Goal: Task Accomplishment & Management: Manage account settings

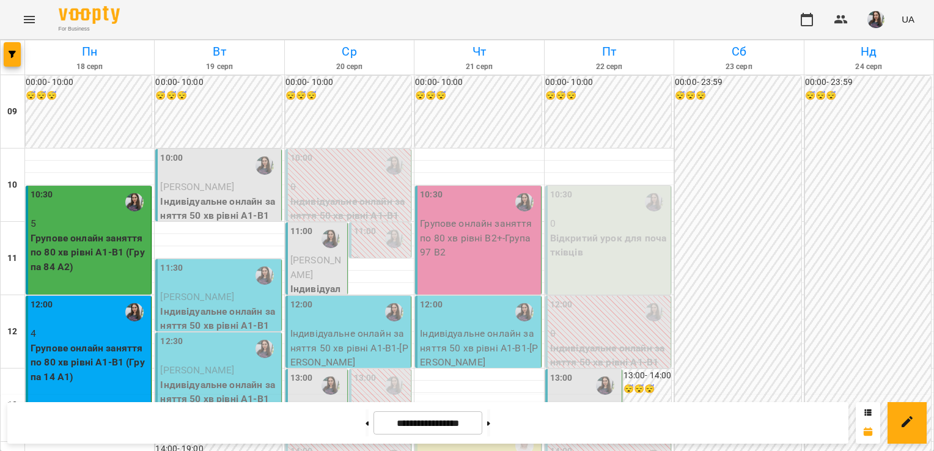
scroll to position [666, 0]
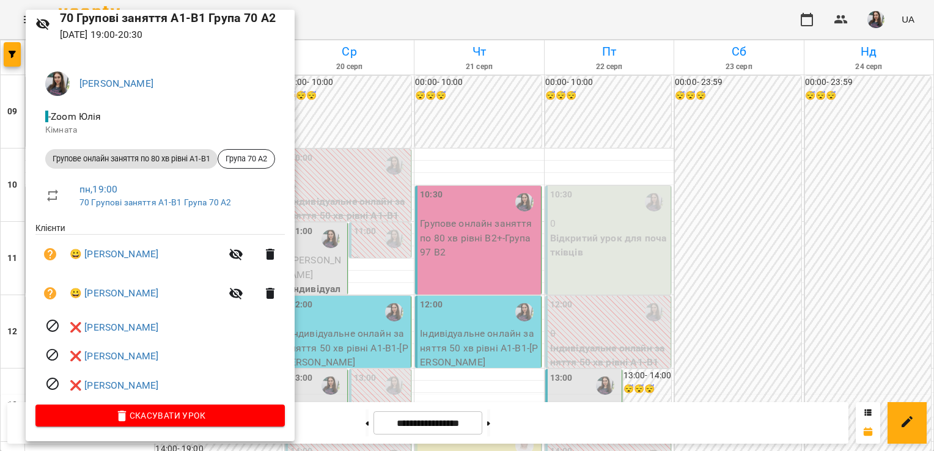
scroll to position [0, 0]
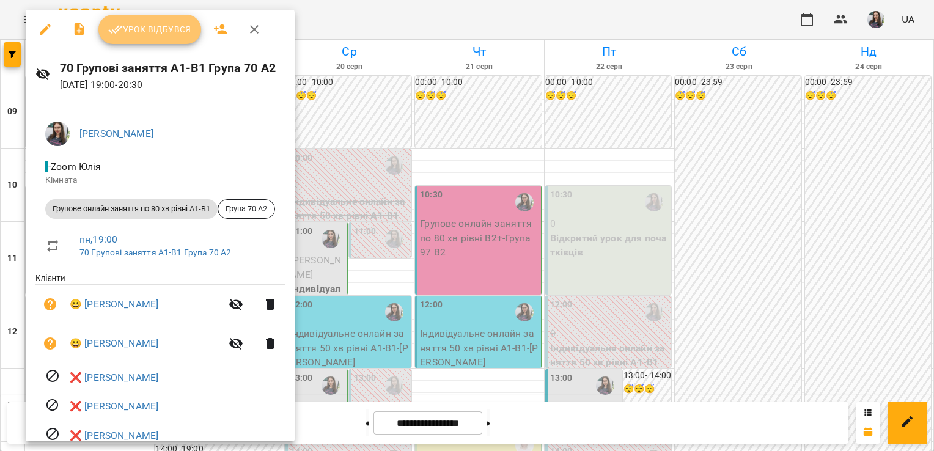
click at [166, 18] on button "Урок відбувся" at bounding box center [149, 29] width 103 height 29
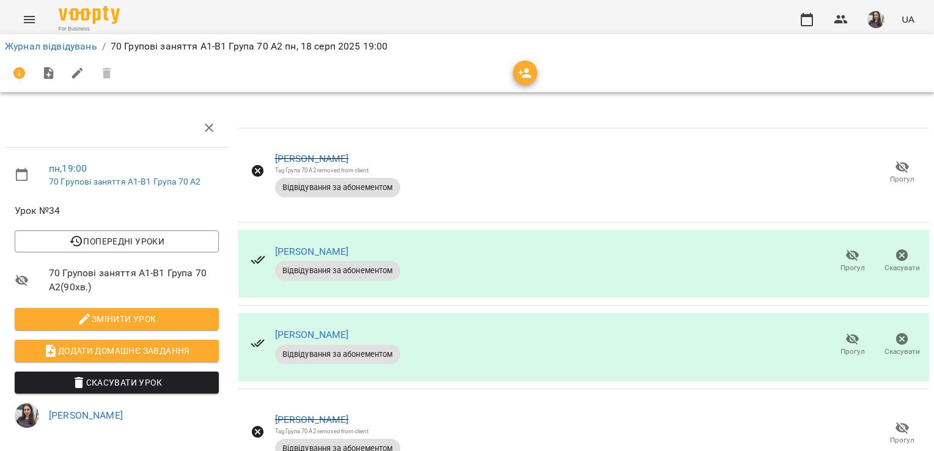
click at [255, 172] on icon at bounding box center [258, 171] width 15 height 15
click at [296, 184] on span "Відвідування за абонементом" at bounding box center [337, 187] width 125 height 11
click at [291, 158] on link "[PERSON_NAME]" at bounding box center [312, 159] width 74 height 12
click at [207, 128] on icon "button" at bounding box center [209, 127] width 9 height 9
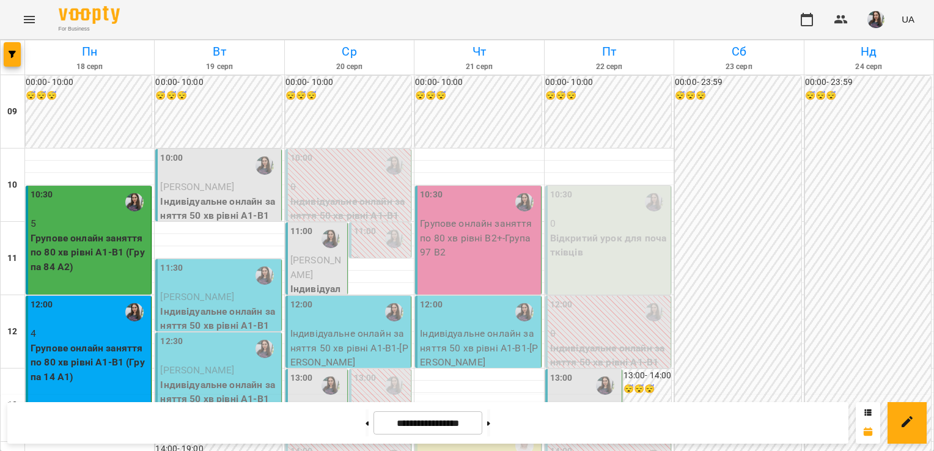
scroll to position [41, 0]
click at [208, 194] on p "Індивідуальне онлайн заняття 50 хв рівні А1-В1" at bounding box center [219, 208] width 118 height 29
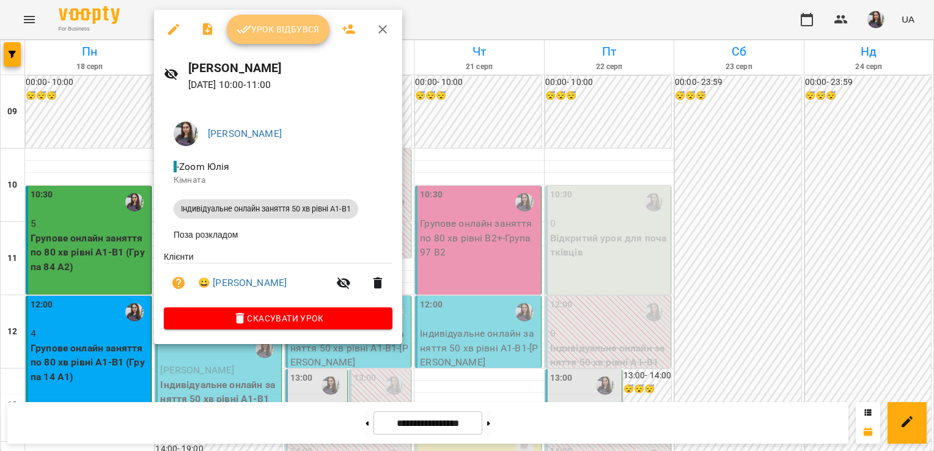
click at [275, 32] on span "Урок відбувся" at bounding box center [278, 29] width 83 height 15
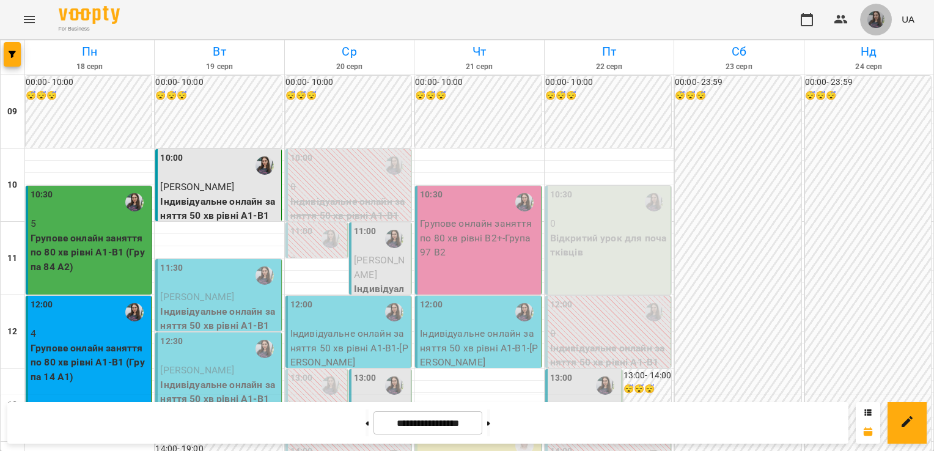
click at [867, 23] on button "button" at bounding box center [876, 20] width 32 height 32
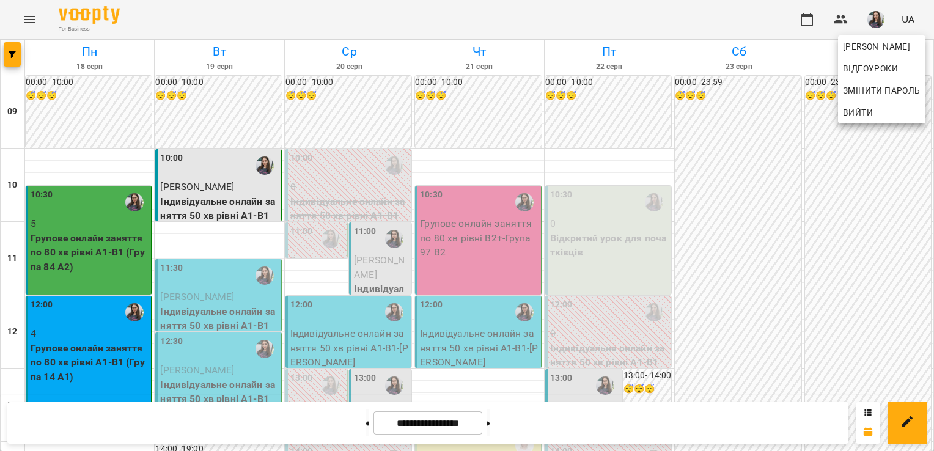
click at [731, 14] on div at bounding box center [467, 225] width 934 height 451
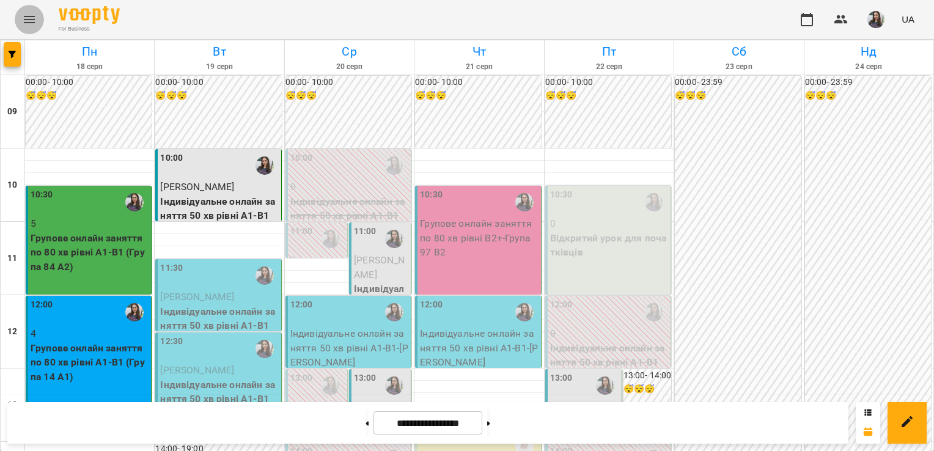
click at [25, 18] on icon "Menu" at bounding box center [29, 19] width 15 height 15
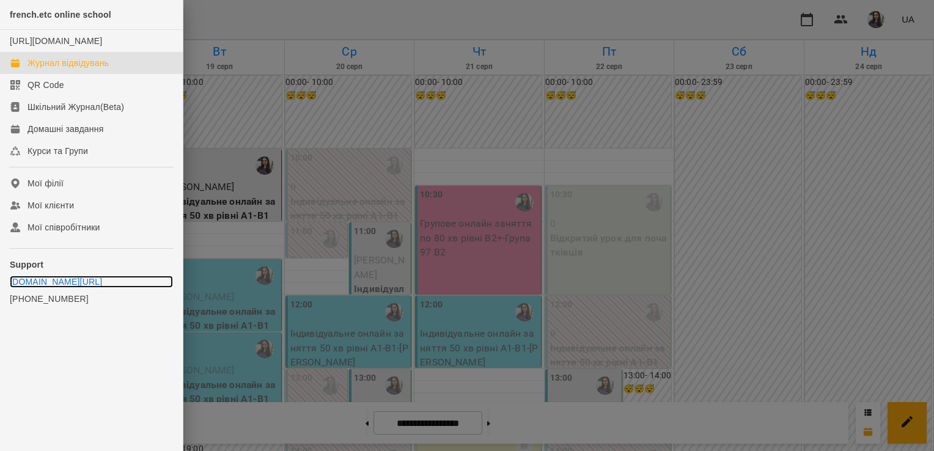
click at [62, 288] on link "t.me/vooptysupport" at bounding box center [91, 282] width 163 height 12
click at [278, 109] on div at bounding box center [467, 225] width 934 height 451
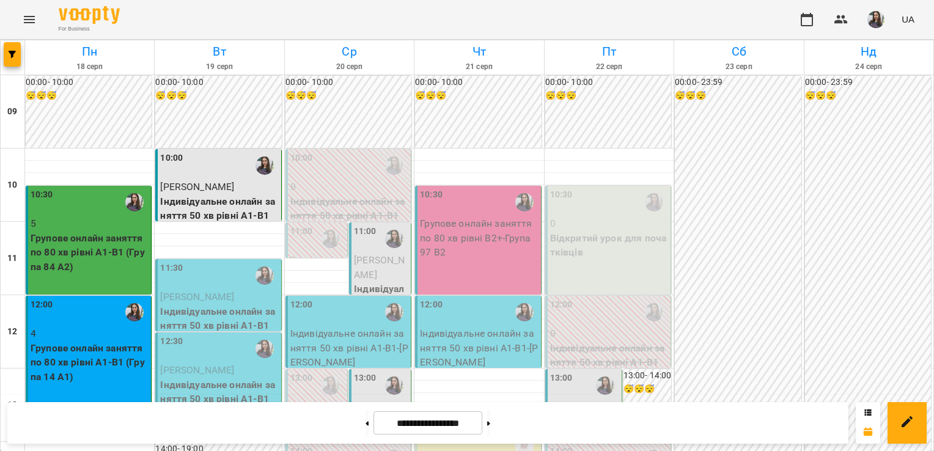
scroll to position [634, 0]
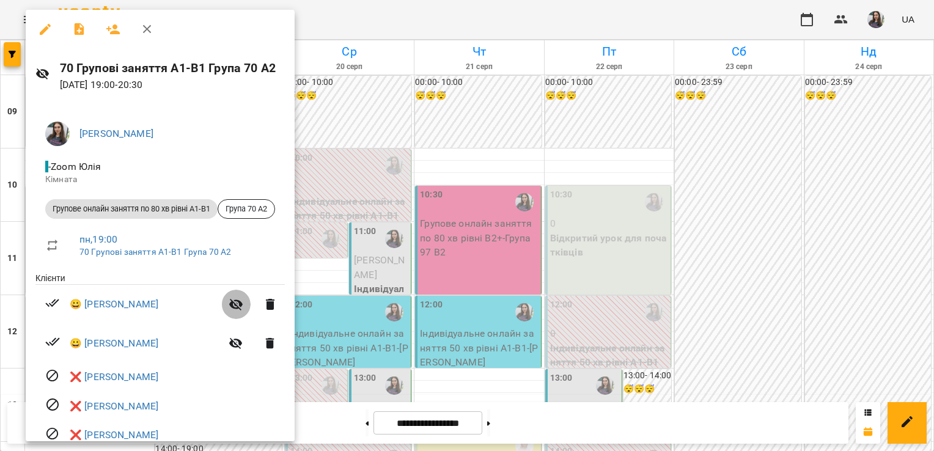
click at [243, 304] on icon "button" at bounding box center [236, 304] width 15 height 15
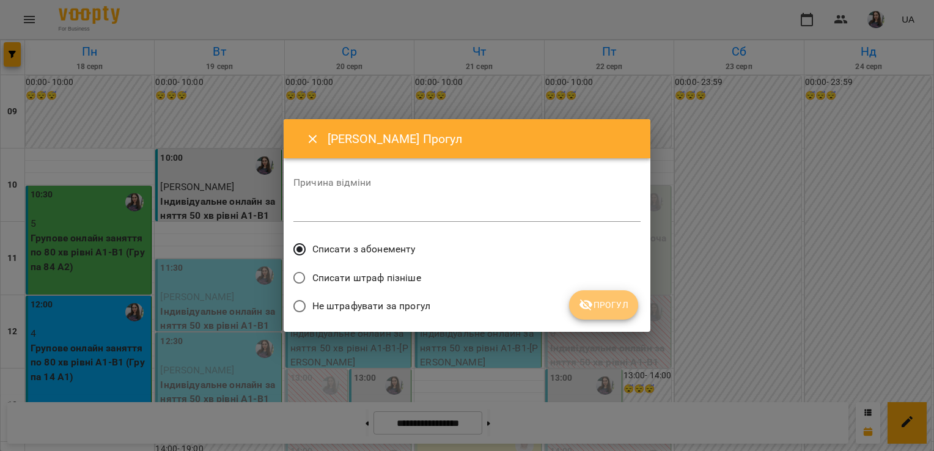
click at [600, 306] on span "Прогул" at bounding box center [604, 305] width 50 height 15
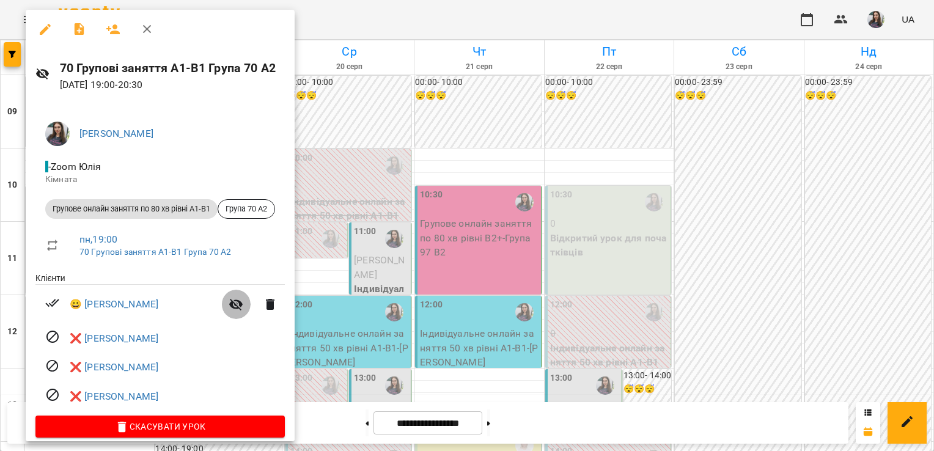
click at [241, 309] on icon "button" at bounding box center [236, 304] width 15 height 15
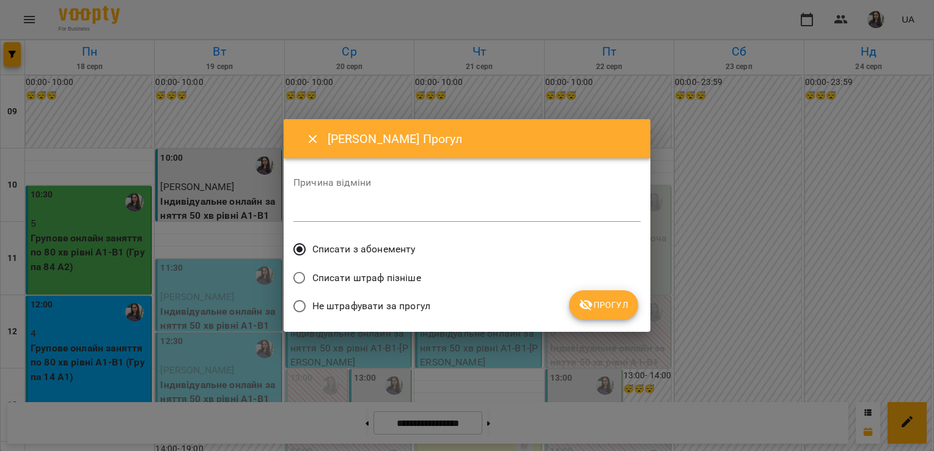
click at [584, 306] on icon "submit" at bounding box center [585, 306] width 13 height 12
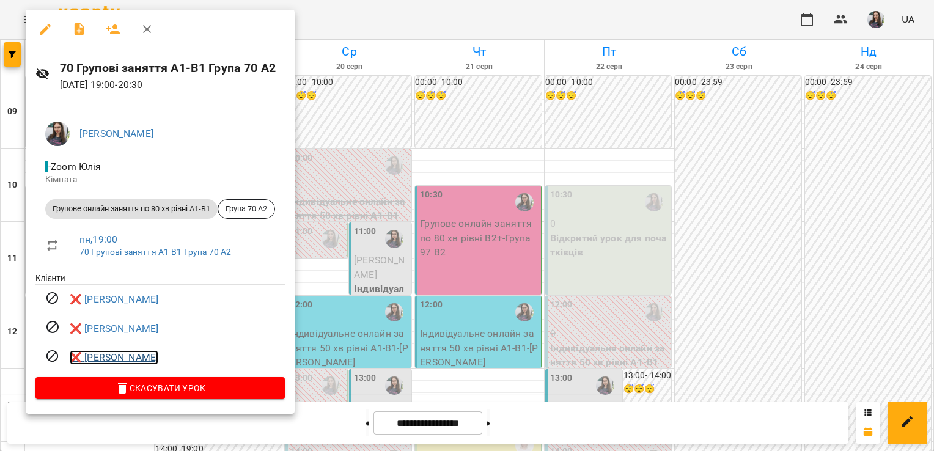
click at [123, 362] on link "❌ Євгенія Антонова" at bounding box center [114, 357] width 89 height 15
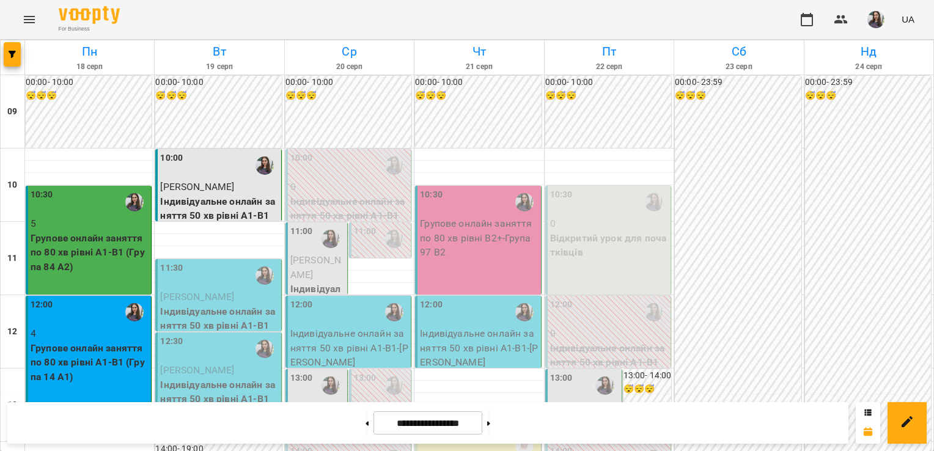
click at [234, 299] on span "Олександра Шибаєва" at bounding box center [197, 297] width 74 height 12
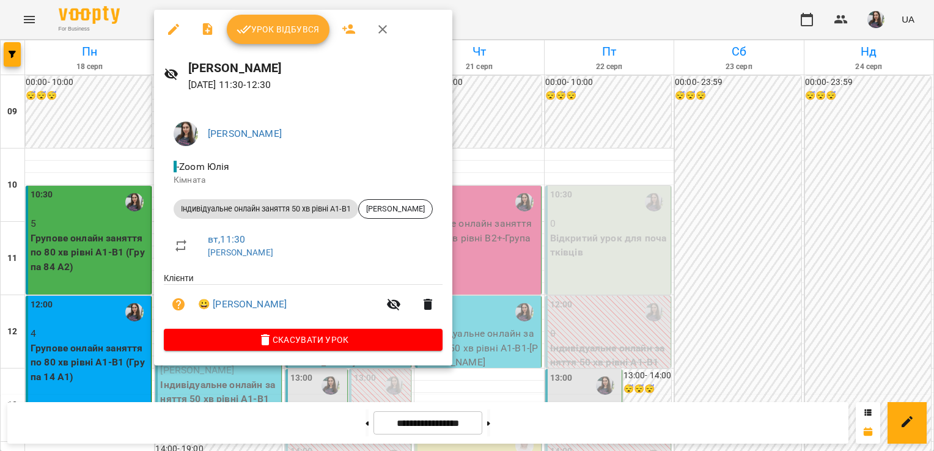
click at [381, 23] on icon "button" at bounding box center [382, 29] width 15 height 15
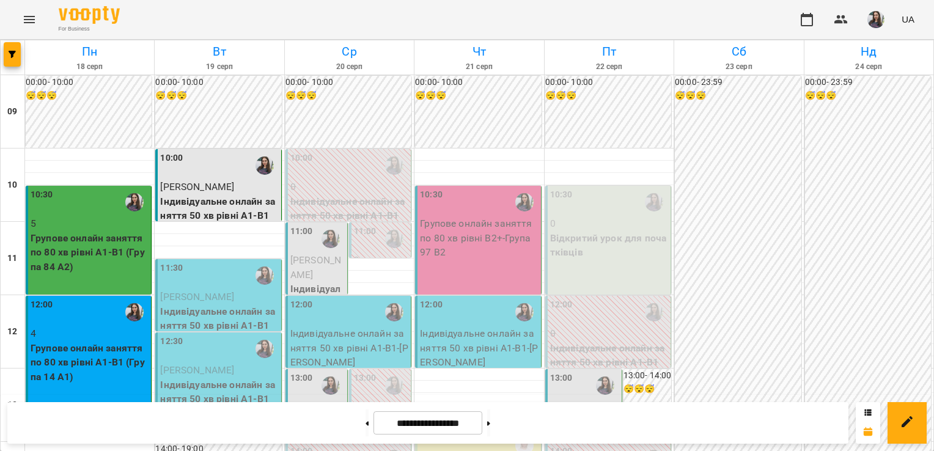
scroll to position [705, 0]
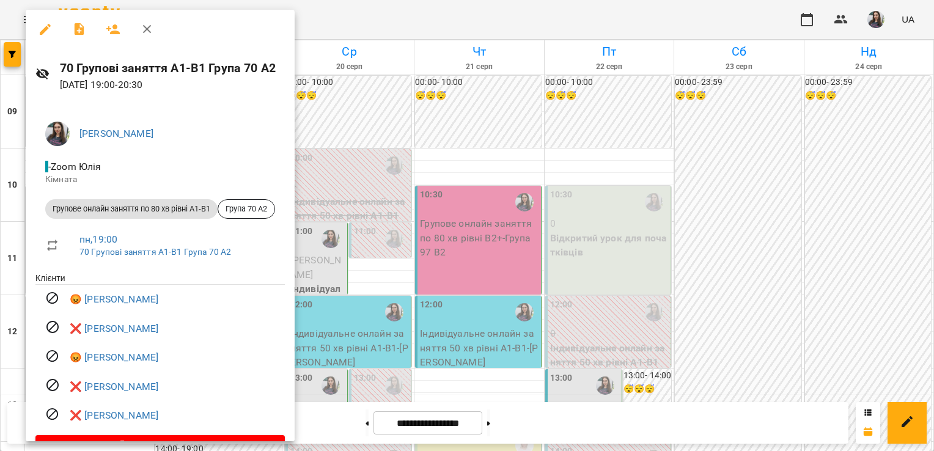
click at [639, 185] on div at bounding box center [467, 225] width 934 height 451
